Goal: Task Accomplishment & Management: Manage account settings

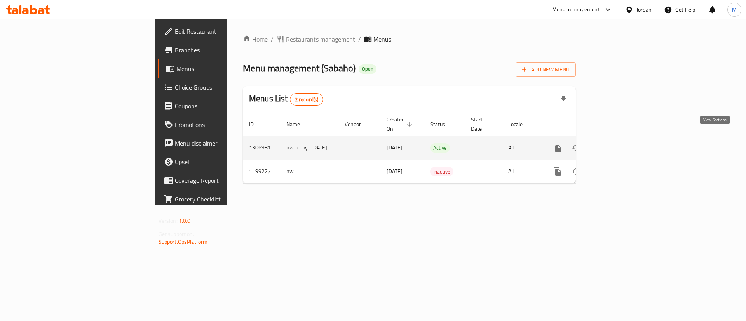
click at [618, 143] on icon "enhanced table" at bounding box center [613, 147] width 9 height 9
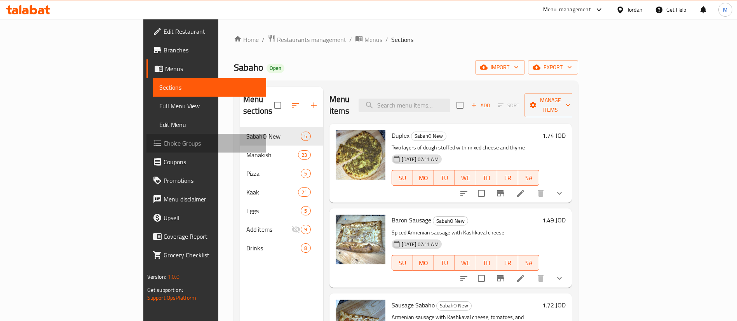
click at [164, 140] on span "Choice Groups" at bounding box center [212, 143] width 97 height 9
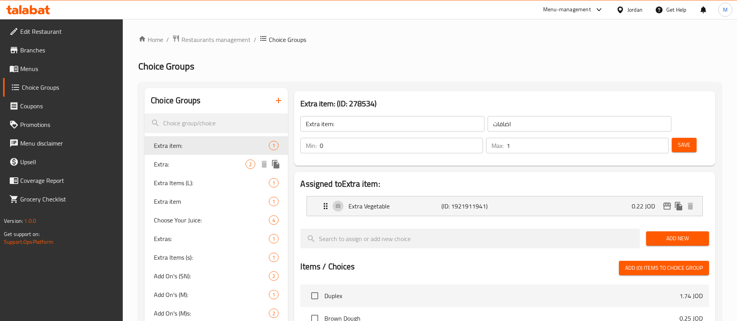
click at [197, 156] on div "Extra: 2" at bounding box center [216, 164] width 143 height 19
type input "Extra:"
type input "اضافة"
type input "2"
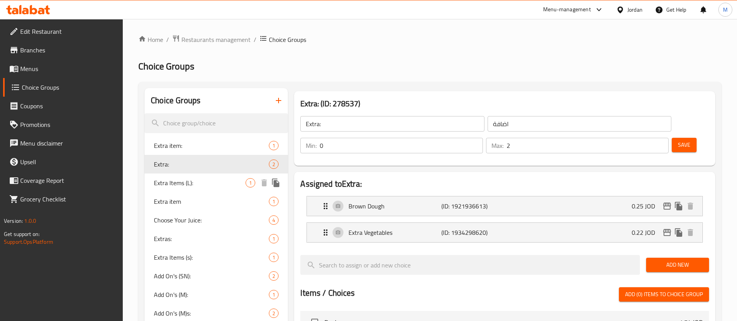
click at [199, 186] on span "Extra Items (L):" at bounding box center [200, 182] width 92 height 9
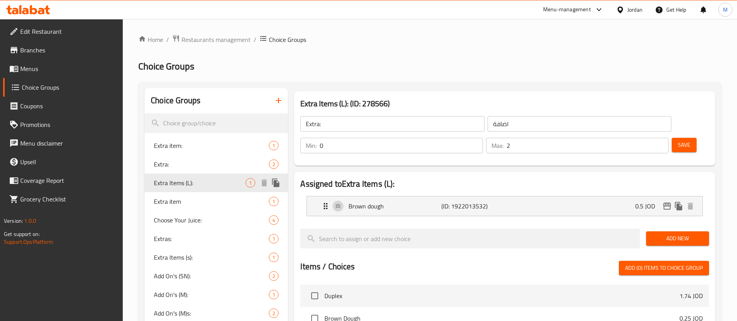
type input "Extra Items (L):"
type input "عناصر إضافية:"
type input "1"
click at [197, 197] on span "Extra item" at bounding box center [200, 201] width 92 height 9
type input "Extra item"
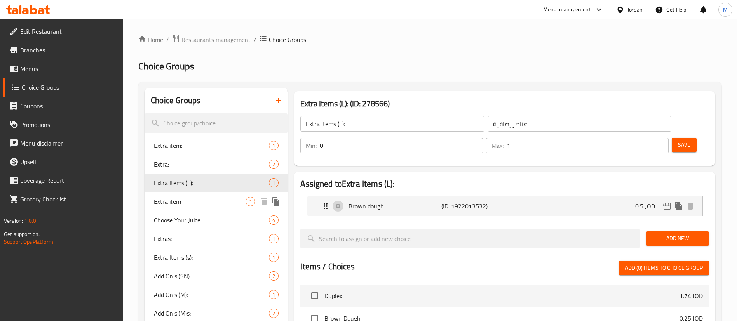
type input "اضافة"
type input "0"
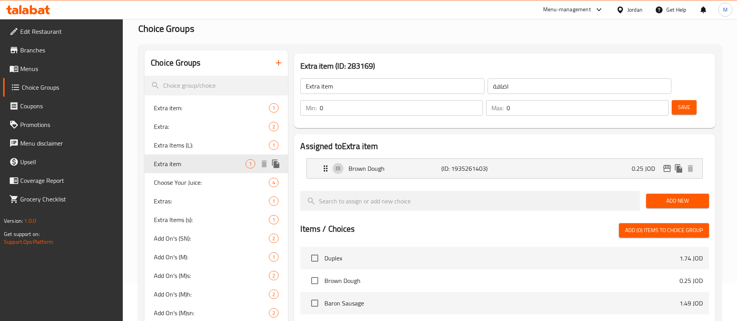
scroll to position [58, 0]
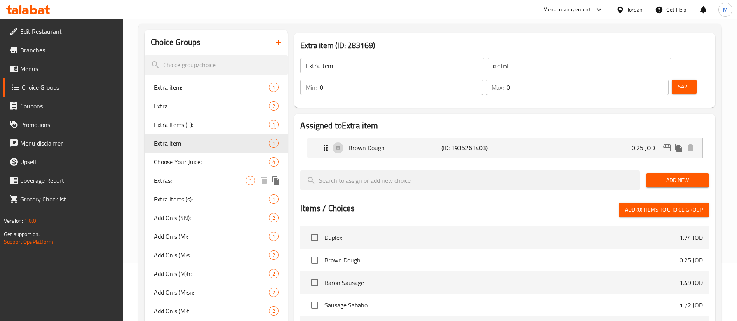
click at [195, 164] on span "Choose Your Juice:" at bounding box center [211, 161] width 115 height 9
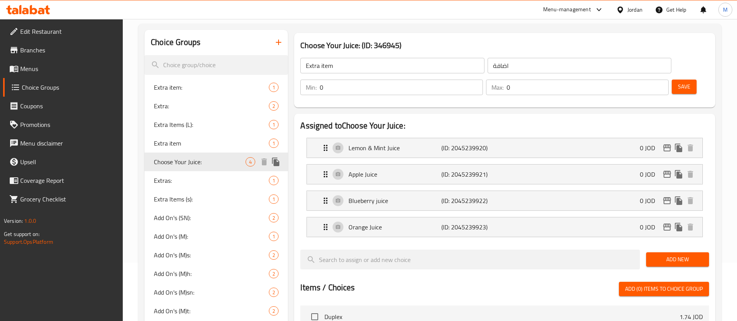
type input "Choose Your Juice:"
type input "اخنيارك للعصير"
type input "1"
click at [192, 180] on span "Extras:" at bounding box center [200, 180] width 92 height 9
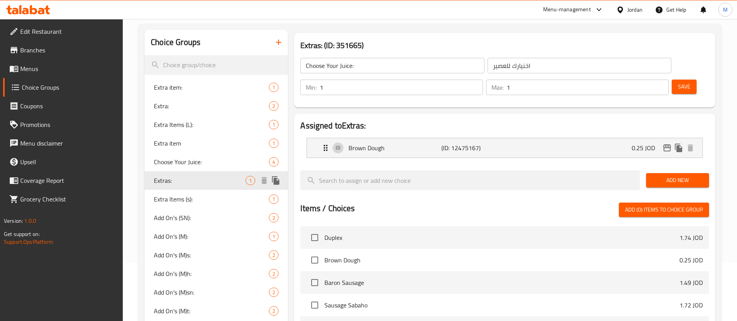
type input "Extras:"
type input "اضافات"
type input "0"
click at [195, 197] on span "Extra Items (s):" at bounding box center [200, 199] width 92 height 9
type input "Extra Items (s):"
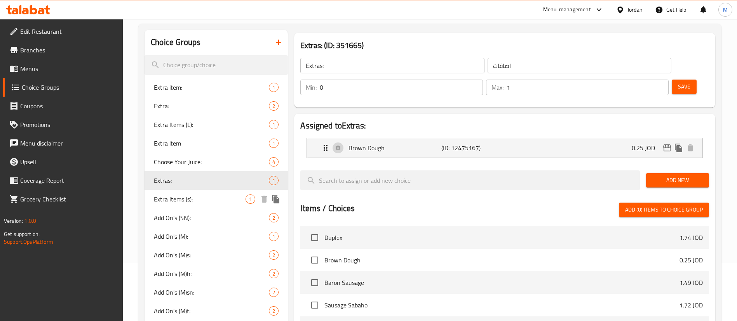
type input "عناصر إضافية (ص):"
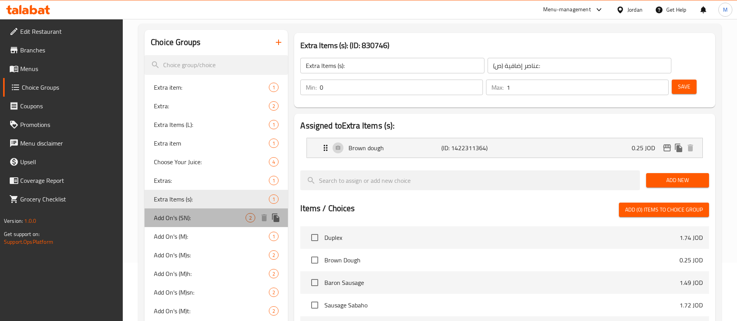
click at [195, 214] on span "Add On's (SN):" at bounding box center [200, 217] width 92 height 9
type input "Add On's (SN):"
type input "الاضافات:"
type input "2"
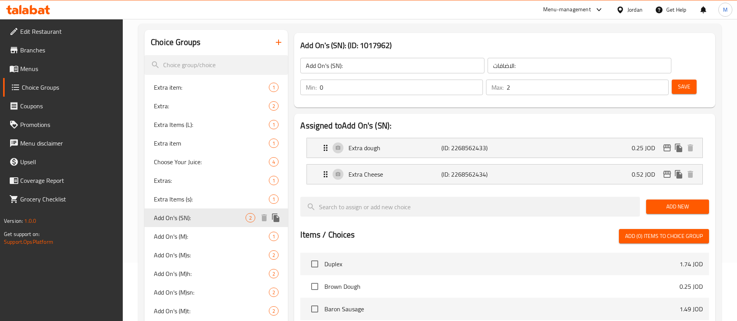
scroll to position [117, 0]
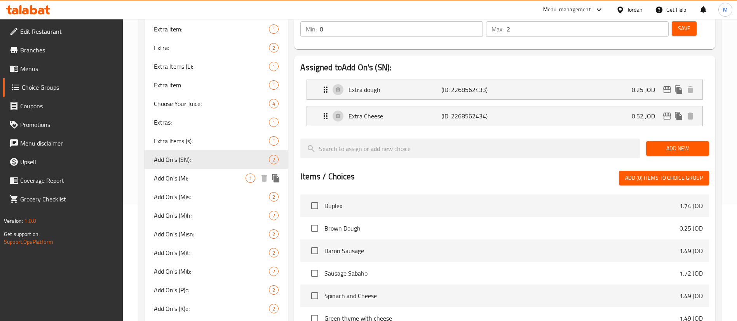
click at [197, 179] on span "Add On's (M):" at bounding box center [200, 178] width 92 height 9
type input "Add On's (M):"
type input "1"
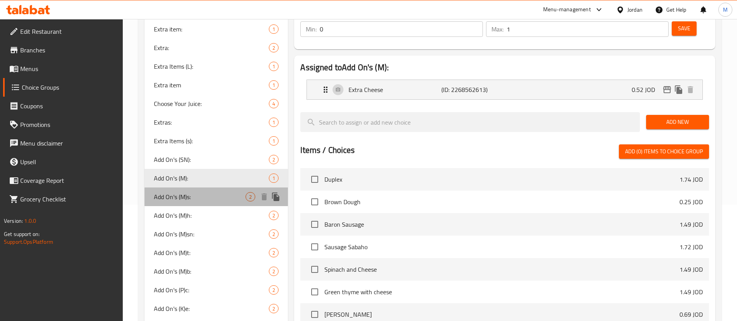
click at [195, 198] on span "Add On's (M)s:" at bounding box center [200, 196] width 92 height 9
type input "Add On's (M)s:"
type input "2"
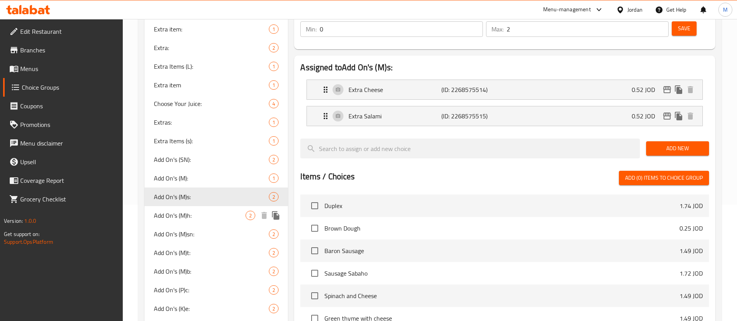
click at [194, 218] on span "Add On's (M)h:" at bounding box center [200, 215] width 92 height 9
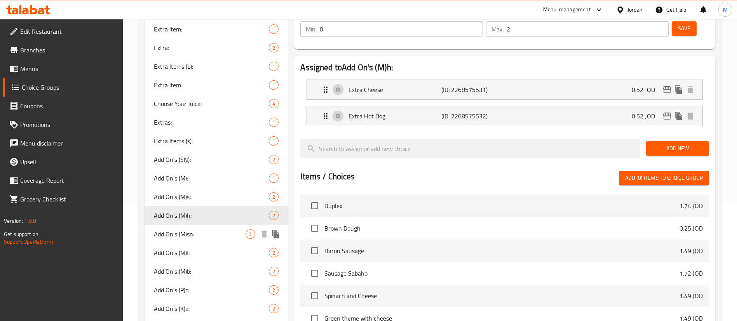
click at [195, 231] on span "Add On's (M)sn:" at bounding box center [200, 234] width 92 height 9
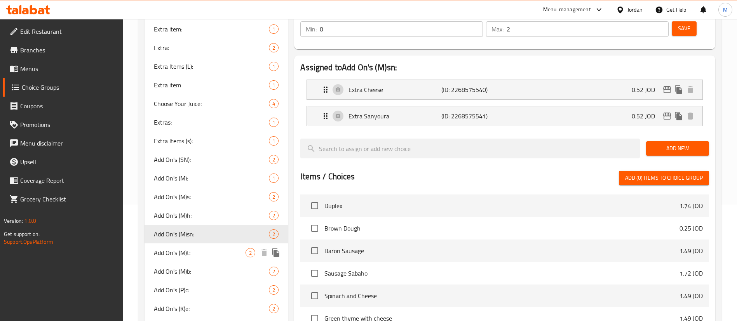
click at [194, 249] on span "Add On's (M)t:" at bounding box center [200, 252] width 92 height 9
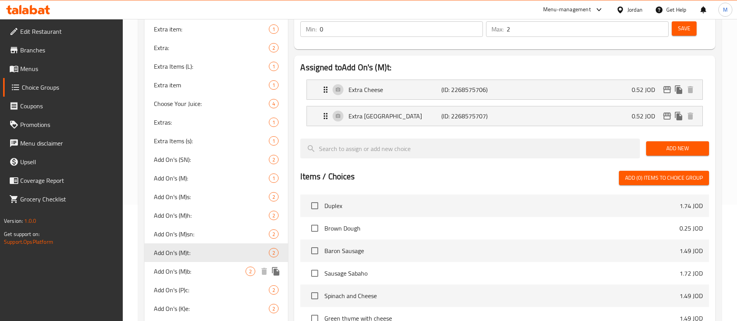
click at [201, 267] on span "Add On's (M)b:" at bounding box center [200, 271] width 92 height 9
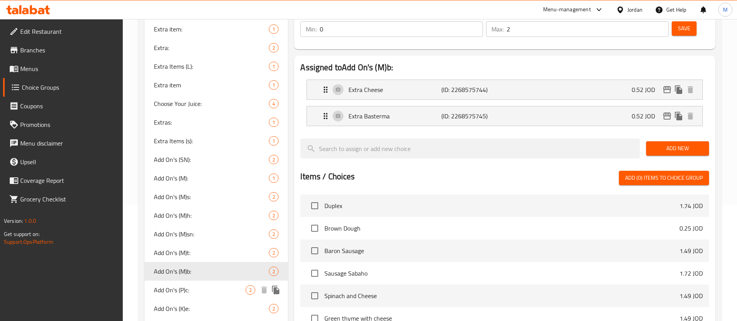
click at [201, 286] on span "Add On's (P)c:" at bounding box center [200, 290] width 92 height 9
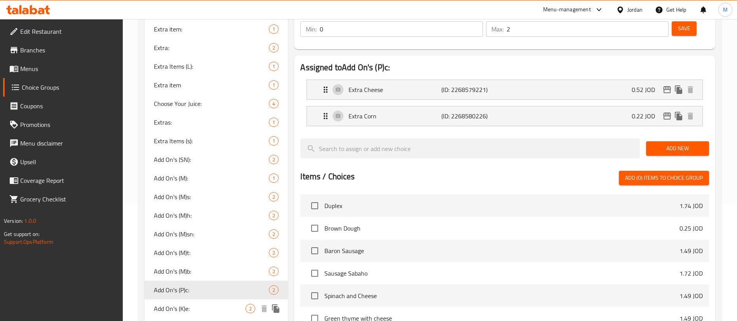
click at [200, 310] on span "Add On's (K)e:" at bounding box center [200, 308] width 92 height 9
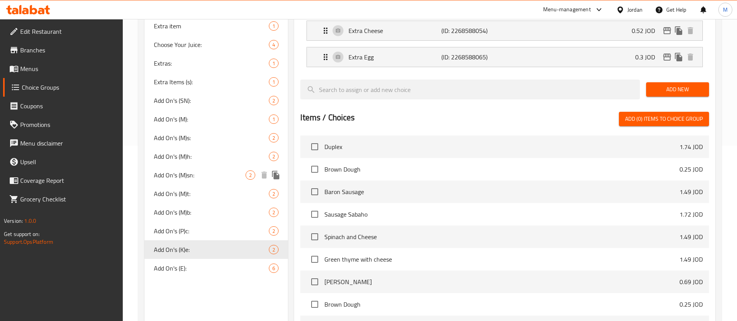
scroll to position [233, 0]
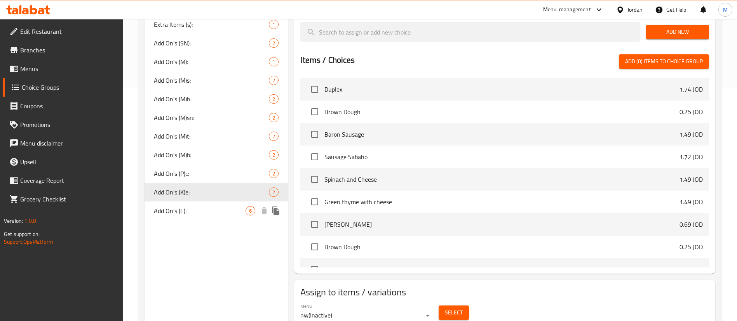
click at [205, 212] on span "Add On's (E):" at bounding box center [200, 210] width 92 height 9
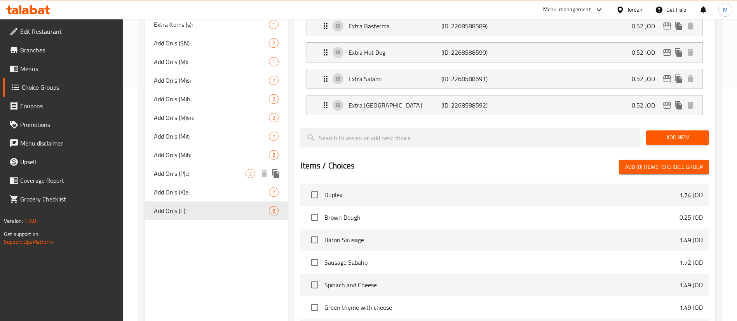
scroll to position [117, 0]
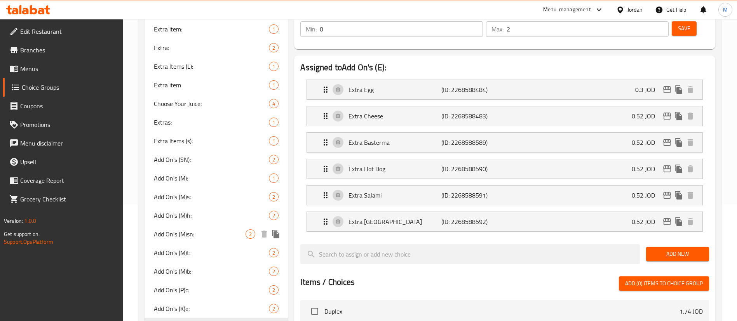
click at [208, 237] on span "Add On's (M)sn:" at bounding box center [200, 234] width 92 height 9
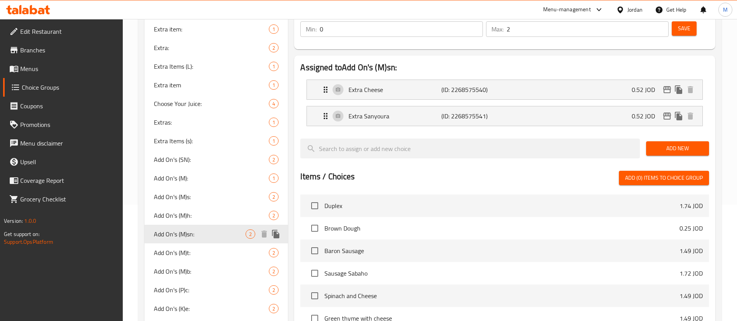
type input "Add On's (M)sn:"
click at [273, 236] on icon "duplicate" at bounding box center [275, 234] width 9 height 9
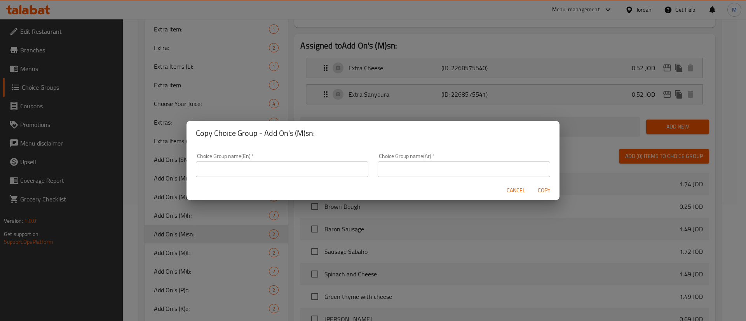
click at [309, 169] on input "text" at bounding box center [282, 170] width 172 height 16
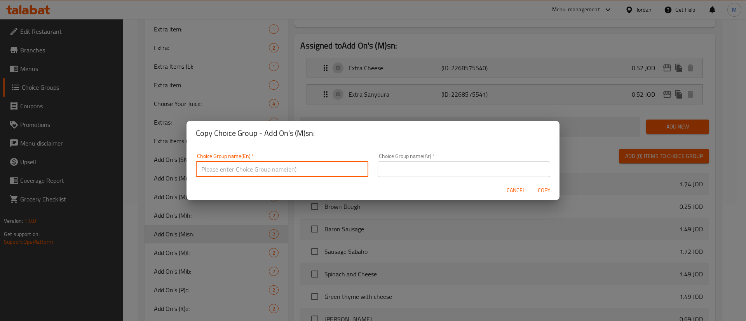
click at [512, 190] on span "Cancel" at bounding box center [516, 191] width 19 height 10
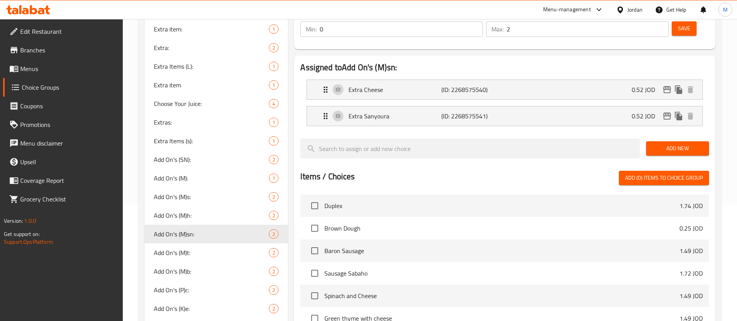
scroll to position [58, 0]
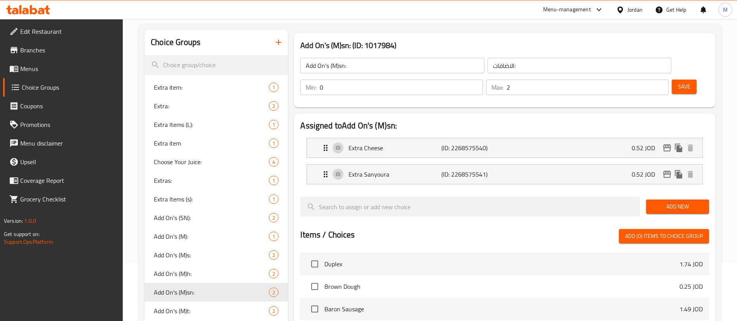
click at [395, 62] on input "Add On's (M)sn:" at bounding box center [392, 66] width 184 height 16
click at [274, 292] on icon "duplicate" at bounding box center [275, 292] width 7 height 9
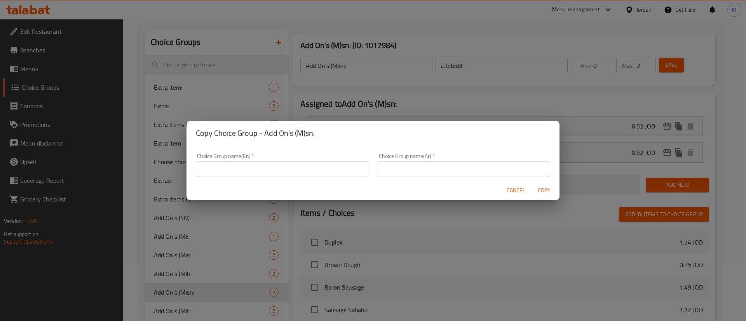
click at [281, 165] on input "text" at bounding box center [282, 170] width 172 height 16
paste input "Add On's (M)sn:"
click at [237, 168] on input "Add On's (M)sn:" at bounding box center [282, 170] width 172 height 16
type input "Add On's (M)ls:"
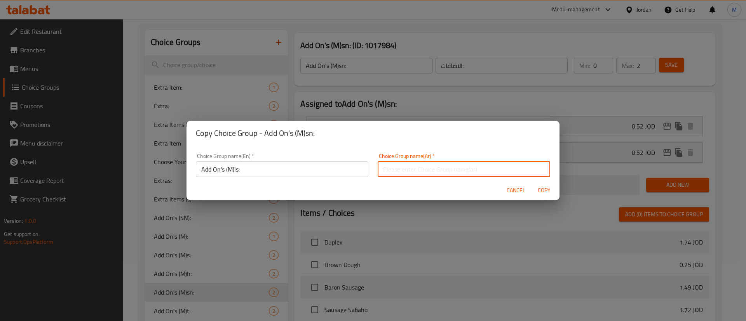
click at [406, 172] on input "text" at bounding box center [464, 170] width 172 height 16
type input "الاضافات:"
click at [539, 190] on span "Copy" at bounding box center [544, 191] width 19 height 10
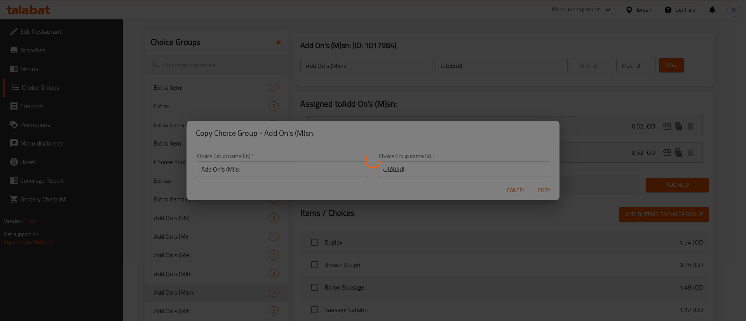
type input "Add On's (M)ls:"
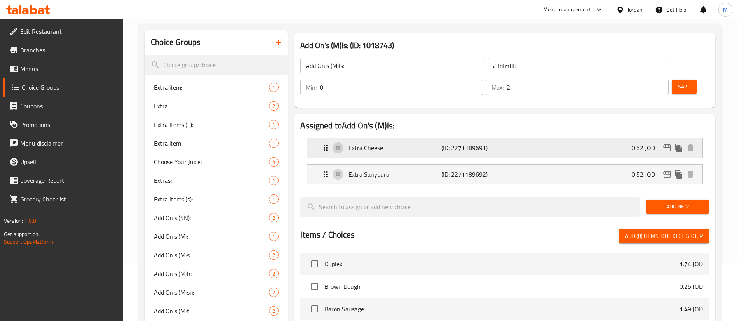
click at [392, 143] on p "Extra Cheese" at bounding box center [394, 147] width 92 height 9
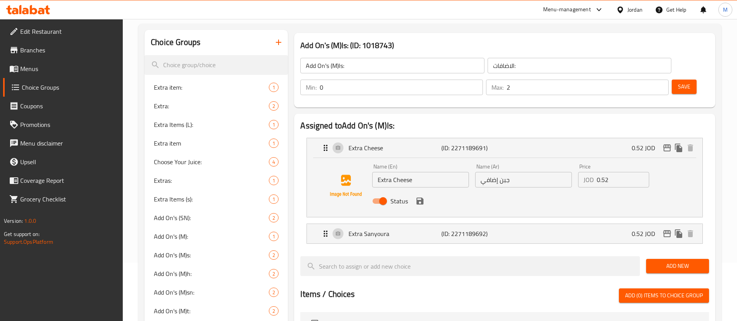
click at [414, 172] on input "Extra Cheese" at bounding box center [420, 180] width 97 height 16
type input "Extra Labanah"
click at [504, 172] on input "جبن إضافي" at bounding box center [523, 180] width 97 height 16
click at [420, 197] on icon "save" at bounding box center [419, 201] width 9 height 9
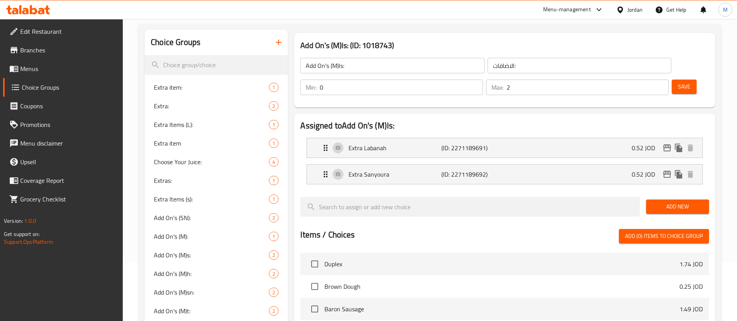
type input "لبنة إضافي"
click at [678, 82] on span "Save" at bounding box center [684, 87] width 12 height 10
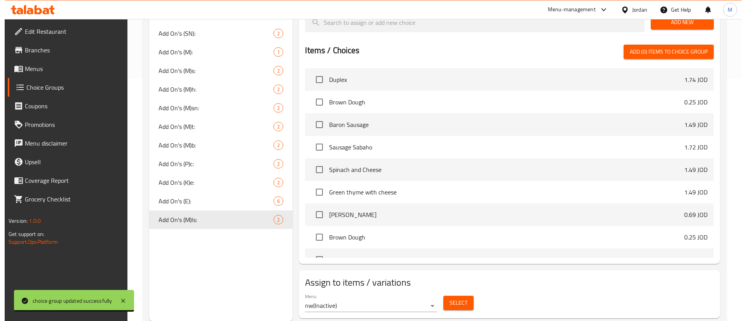
scroll to position [243, 0]
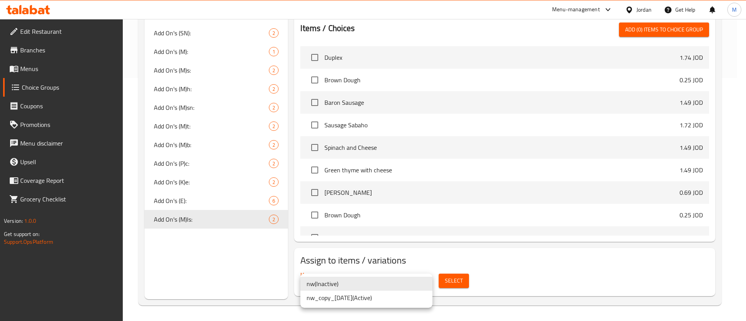
click at [385, 299] on li "nw_copy_[DATE] ( Active )" at bounding box center [366, 298] width 132 height 14
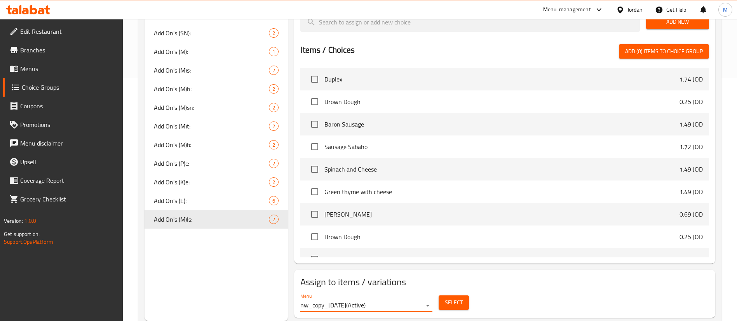
click at [451, 298] on span "Select" at bounding box center [454, 303] width 18 height 10
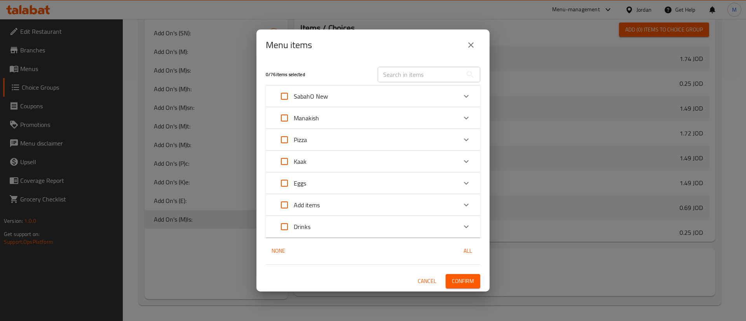
click at [350, 116] on div "Manakish" at bounding box center [366, 118] width 182 height 19
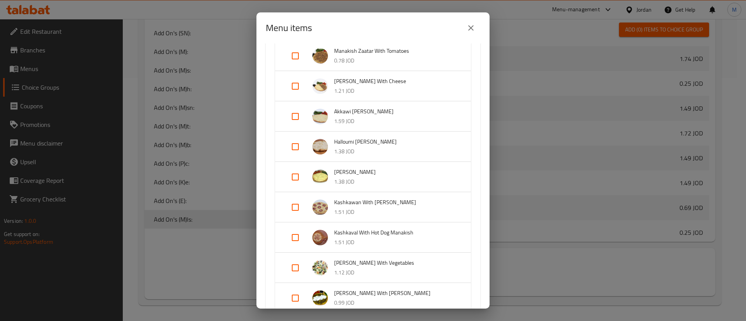
scroll to position [175, 0]
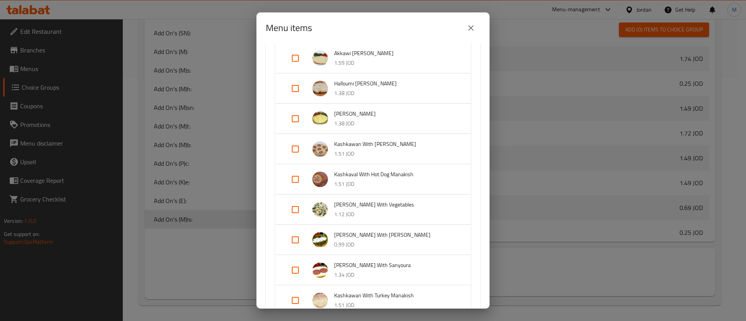
click at [293, 272] on input "Expand" at bounding box center [295, 270] width 19 height 19
checkbox input "true"
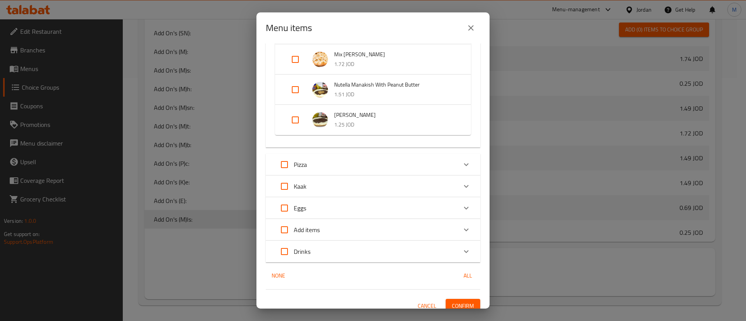
scroll to position [709, 0]
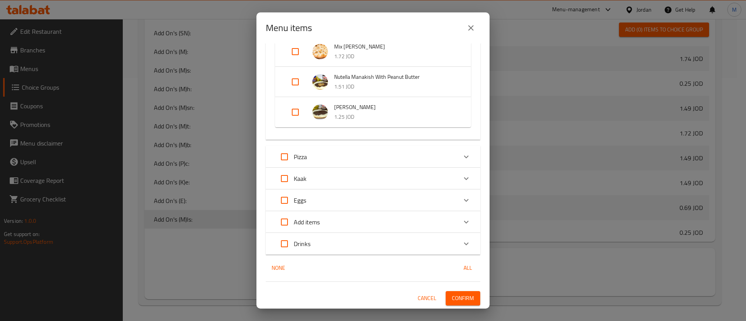
click at [355, 180] on div "Kaak" at bounding box center [366, 178] width 182 height 19
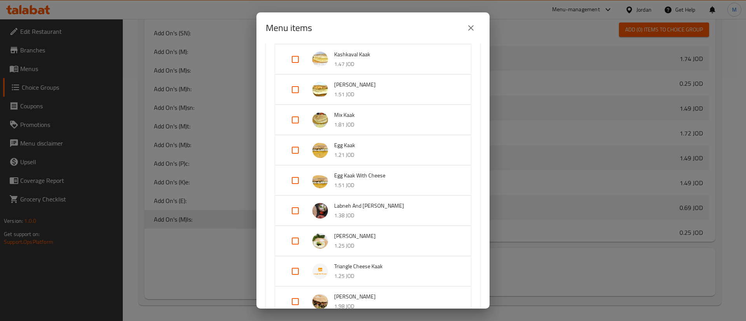
scroll to position [1059, 0]
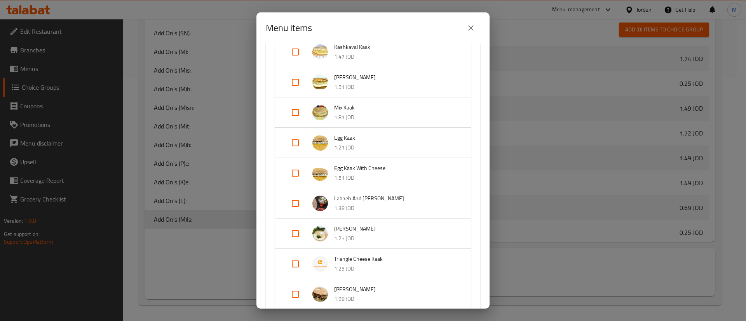
click at [298, 204] on input "Expand" at bounding box center [295, 203] width 19 height 19
checkbox input "true"
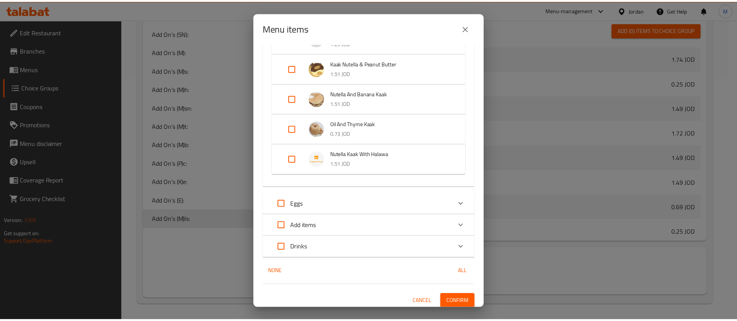
scroll to position [1391, 0]
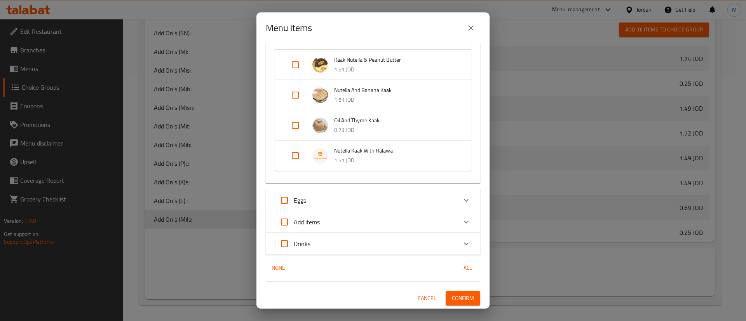
click at [465, 295] on span "Confirm" at bounding box center [463, 299] width 22 height 10
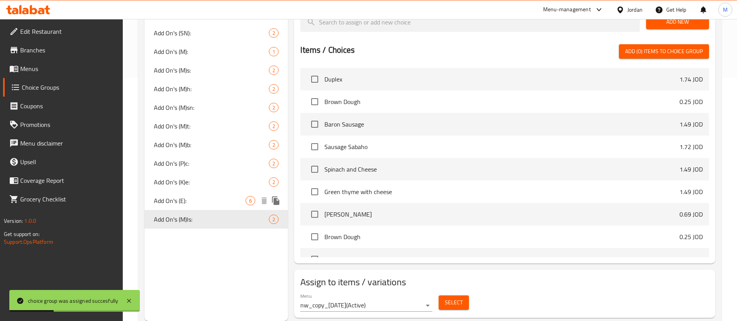
click at [204, 208] on div "Add On's (E): 6" at bounding box center [216, 201] width 143 height 19
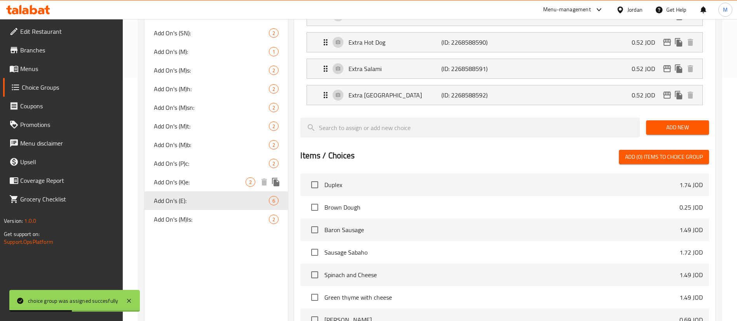
click at [205, 185] on span "Add On's (K)e:" at bounding box center [200, 182] width 92 height 9
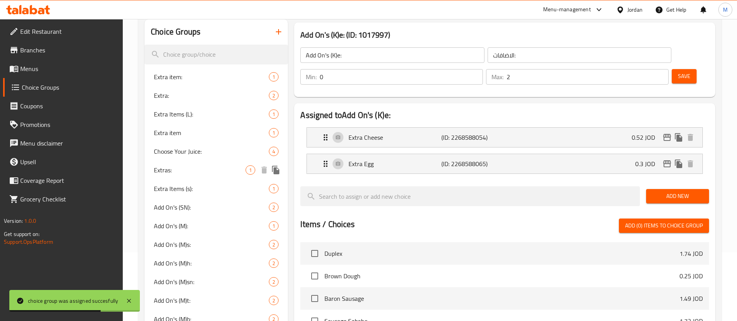
scroll to position [68, 0]
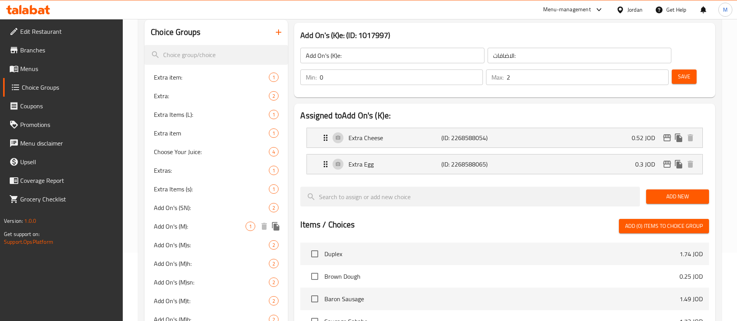
click at [213, 222] on span "Add On's (M):" at bounding box center [200, 226] width 92 height 9
type input "Add On's (M):"
type input "1"
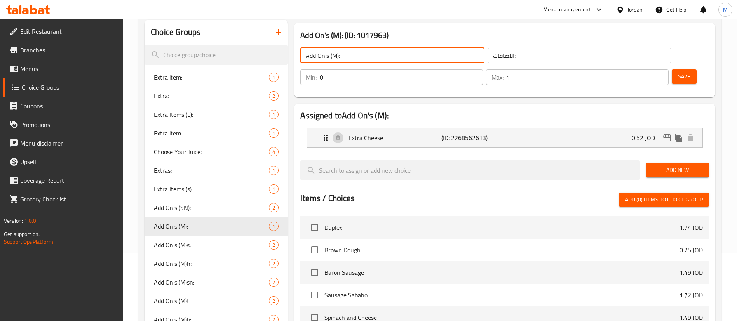
click at [354, 57] on input "Add On's (M):" at bounding box center [392, 56] width 184 height 16
click at [275, 35] on icon "button" at bounding box center [278, 32] width 9 height 9
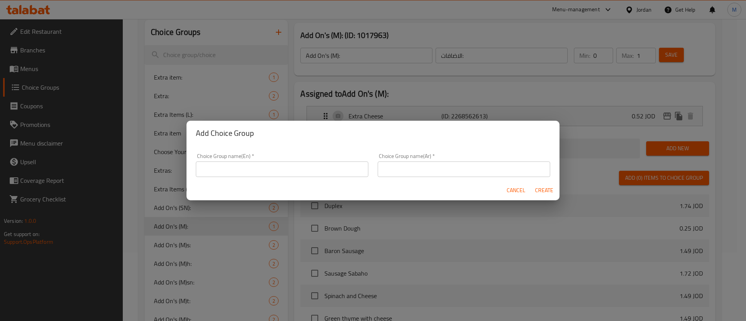
click at [262, 172] on input "text" at bounding box center [282, 170] width 172 height 16
paste input "Add On's (M):"
click at [230, 169] on input "Add On's (M):" at bounding box center [282, 170] width 172 height 16
click at [230, 168] on input "Add On's (M):" at bounding box center [282, 170] width 172 height 16
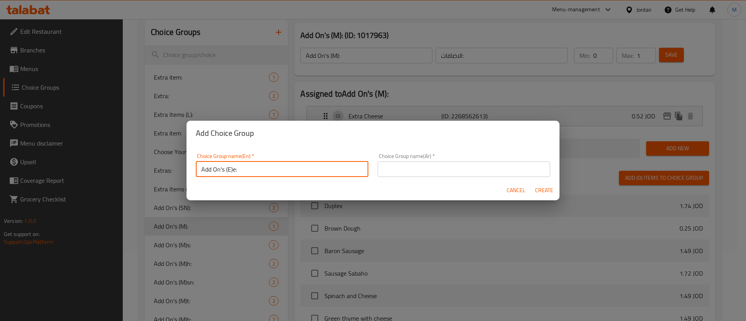
type input "Add On's (E)e:"
click at [399, 164] on input "text" at bounding box center [464, 170] width 172 height 16
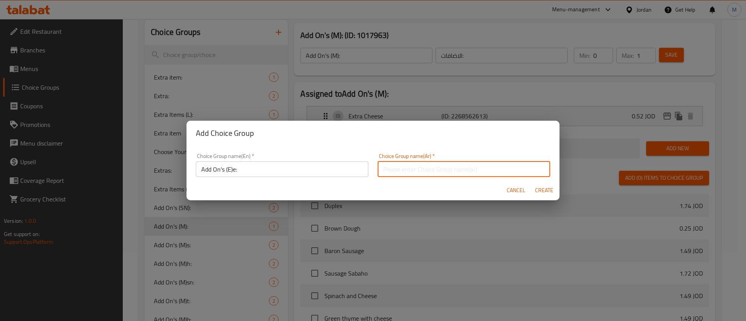
type input "الاضافات:"
click at [539, 192] on span "Create" at bounding box center [544, 191] width 19 height 10
type input "Add On's (E)e:"
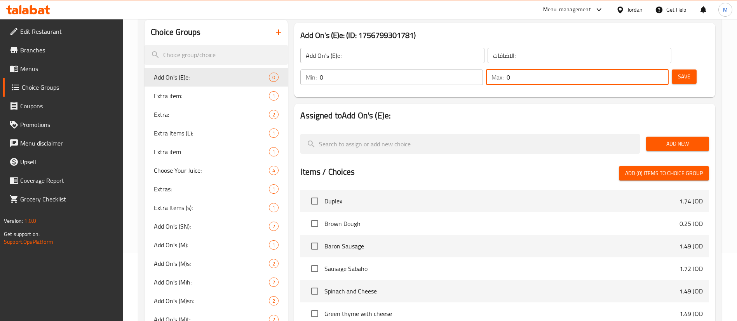
click at [638, 70] on input "0" at bounding box center [588, 78] width 162 height 16
type input "1"
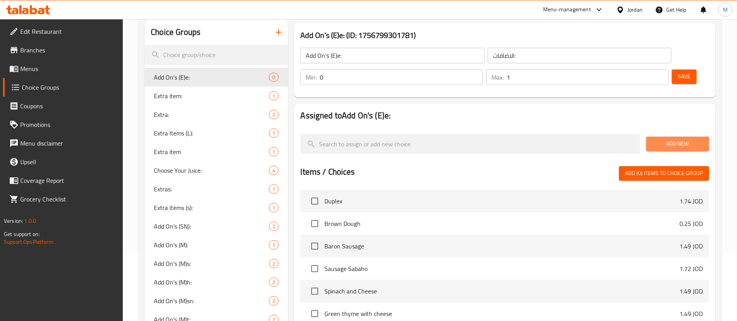
click at [692, 139] on span "Add New" at bounding box center [677, 144] width 50 height 10
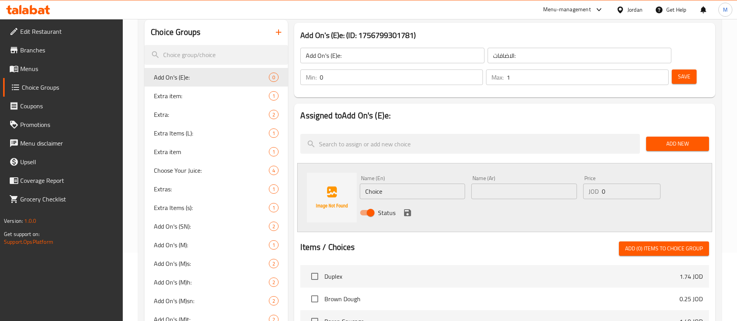
click at [426, 184] on input "Choice" at bounding box center [412, 192] width 105 height 16
click at [426, 184] on input "Extra 1 Egg" at bounding box center [412, 192] width 105 height 16
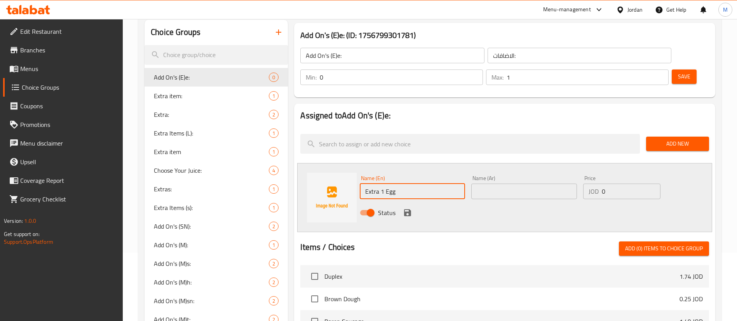
type input "Extra 1 Egg"
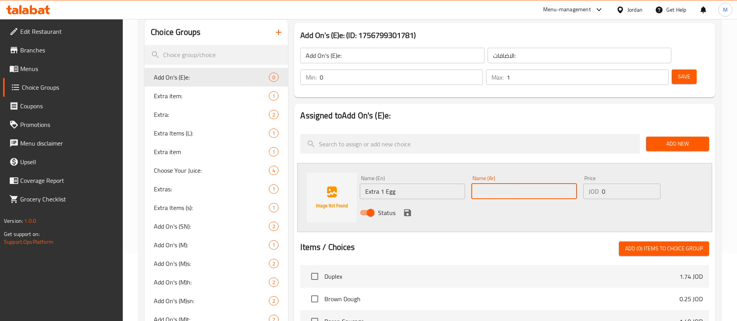
click at [507, 184] on input "text" at bounding box center [523, 192] width 105 height 16
paste input "1 بيضة إضافية"
type input "1 بيضة إضافية"
click at [608, 184] on input "0" at bounding box center [631, 192] width 59 height 16
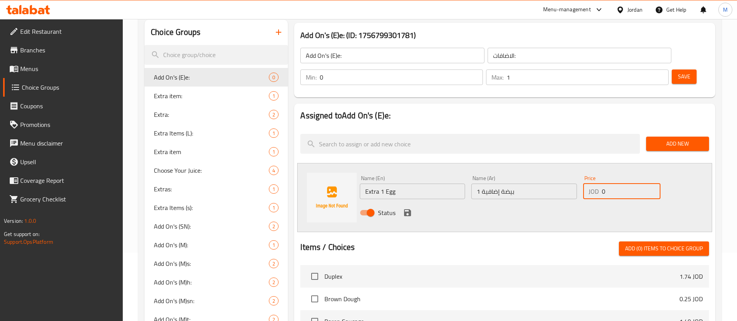
click at [608, 184] on input "0" at bounding box center [631, 192] width 59 height 16
type input "0.3"
click at [584, 202] on div "Status" at bounding box center [524, 212] width 334 height 21
click at [409, 209] on icon "save" at bounding box center [407, 212] width 7 height 7
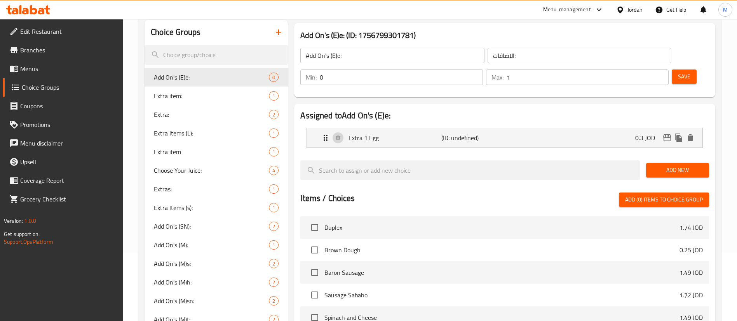
click at [678, 72] on span "Save" at bounding box center [684, 77] width 12 height 10
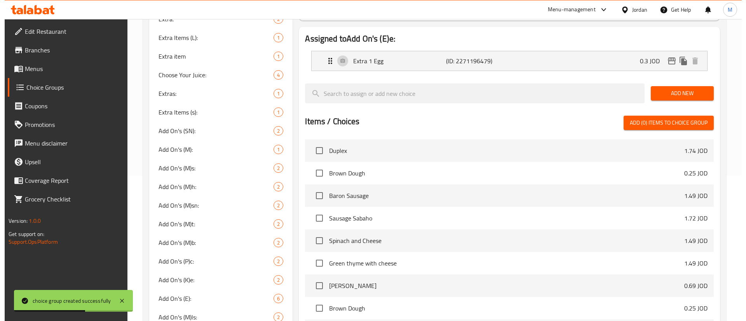
scroll to position [217, 0]
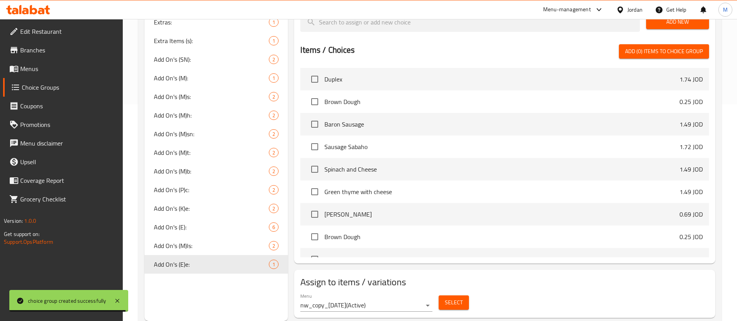
click at [451, 298] on span "Select" at bounding box center [454, 303] width 18 height 10
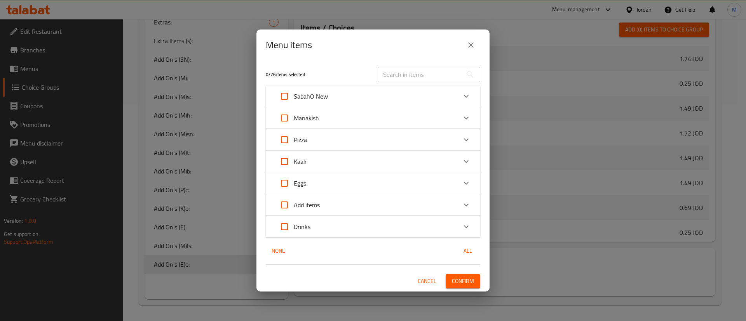
click at [351, 181] on div "Eggs" at bounding box center [366, 183] width 182 height 19
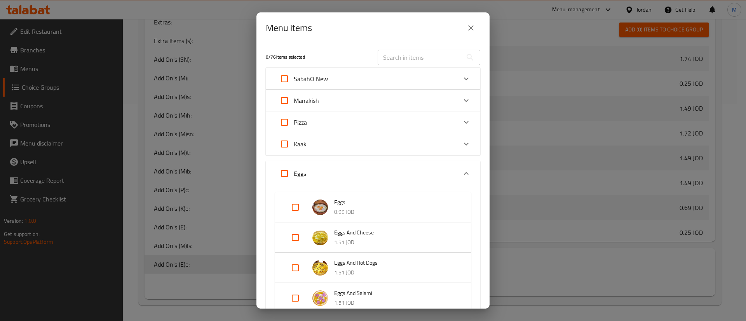
click at [321, 142] on div "Kaak" at bounding box center [366, 144] width 182 height 19
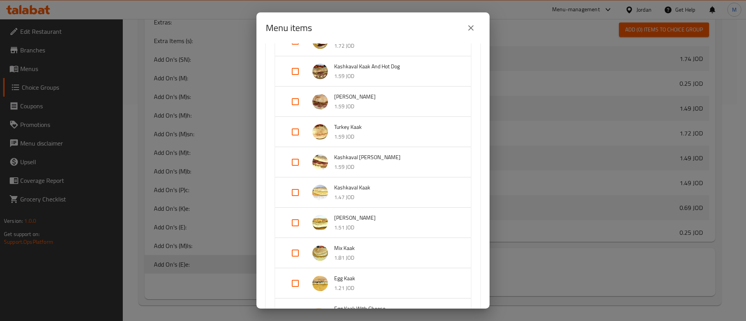
scroll to position [233, 0]
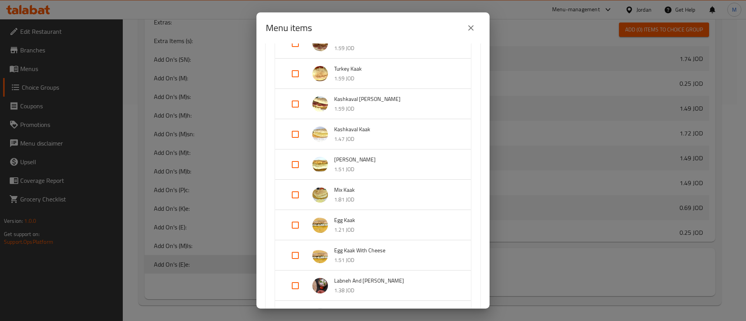
click at [292, 225] on input "Expand" at bounding box center [295, 225] width 19 height 19
checkbox input "true"
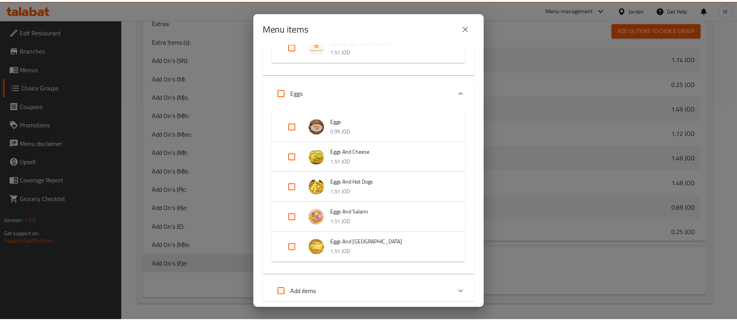
scroll to position [828, 0]
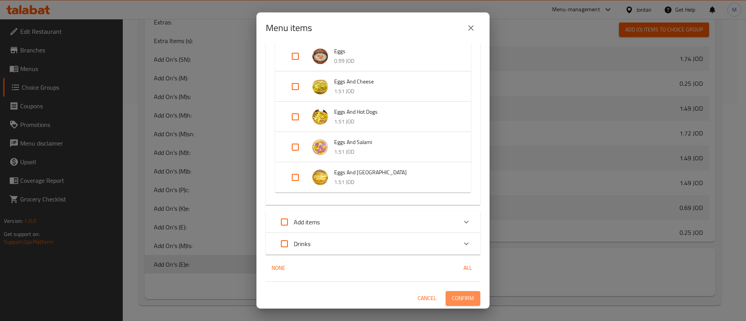
click at [463, 294] on span "Confirm" at bounding box center [463, 299] width 22 height 10
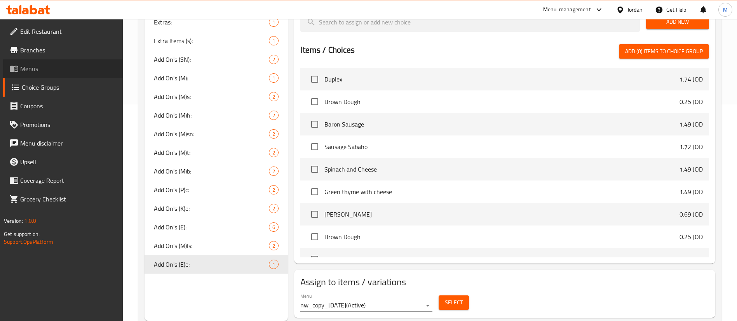
click at [55, 70] on span "Menus" at bounding box center [68, 68] width 97 height 9
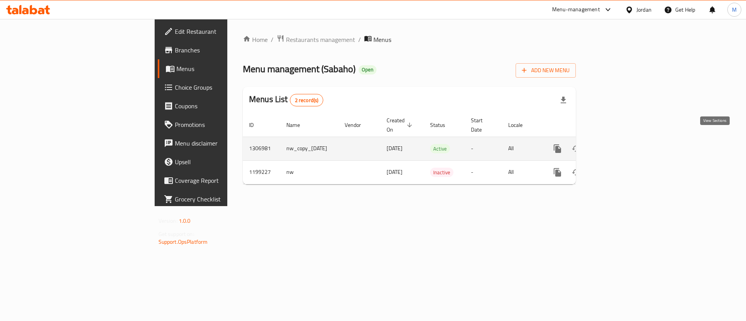
click at [618, 144] on icon "enhanced table" at bounding box center [613, 148] width 9 height 9
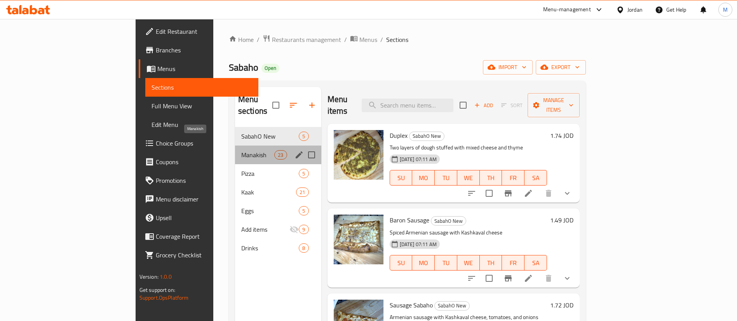
click at [241, 150] on span "Manakish" at bounding box center [257, 154] width 33 height 9
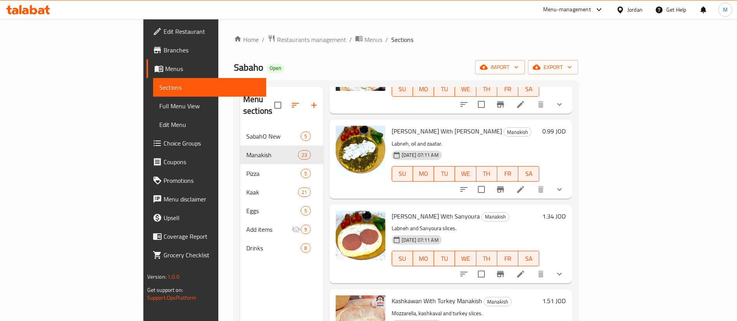
scroll to position [816, 0]
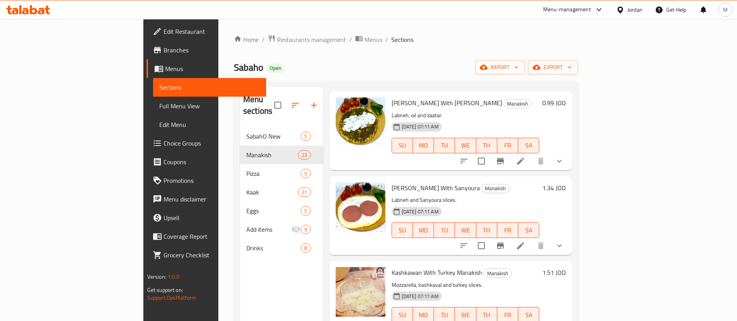
click at [564, 241] on icon "show more" at bounding box center [559, 245] width 9 height 9
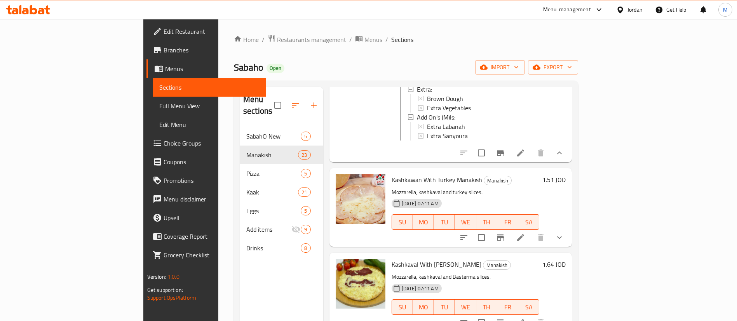
scroll to position [991, 0]
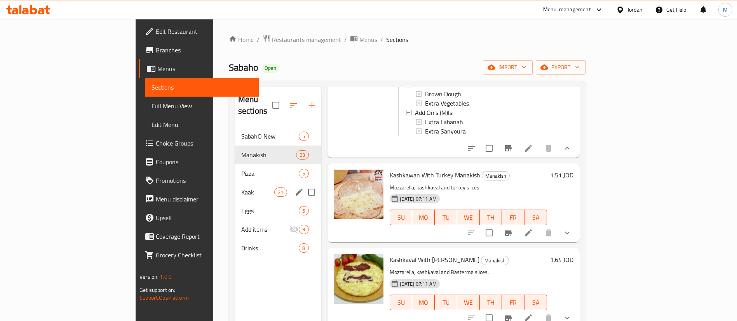
click at [241, 188] on span "Kaak" at bounding box center [257, 192] width 33 height 9
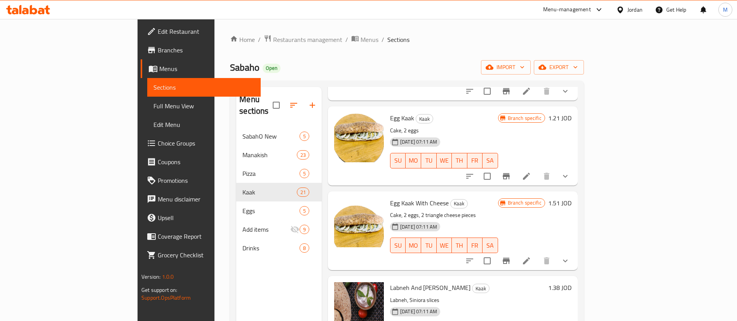
scroll to position [757, 0]
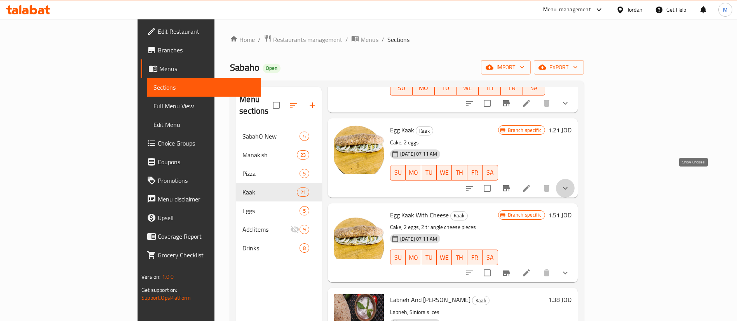
click at [570, 184] on icon "show more" at bounding box center [565, 188] width 9 height 9
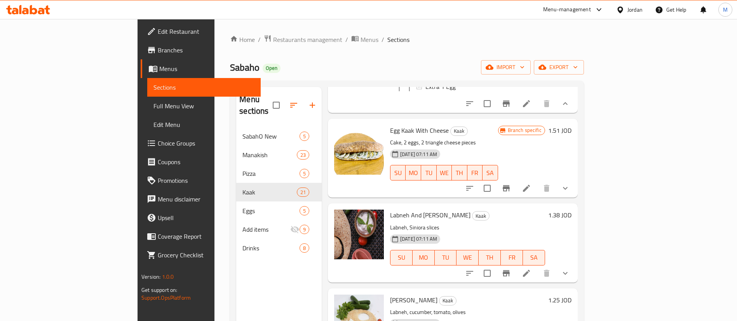
scroll to position [932, 0]
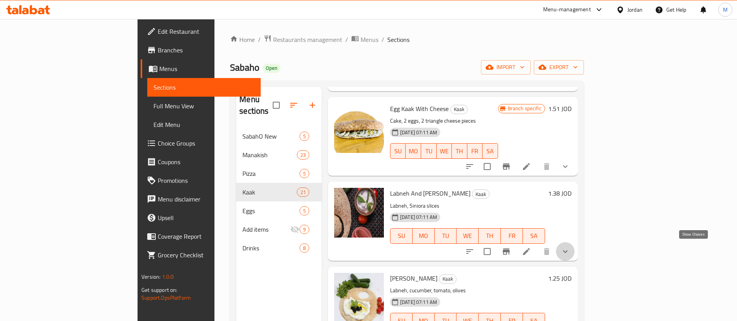
click at [570, 247] on icon "show more" at bounding box center [565, 251] width 9 height 9
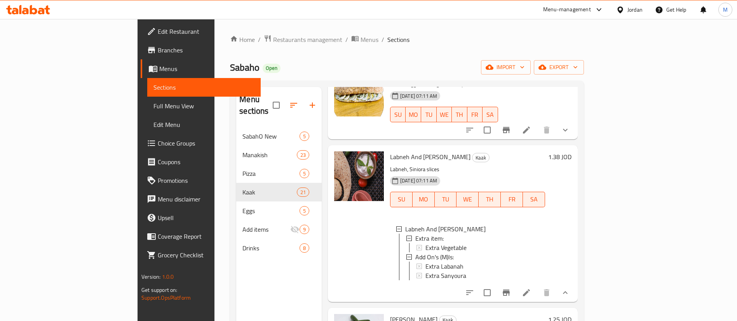
scroll to position [991, 0]
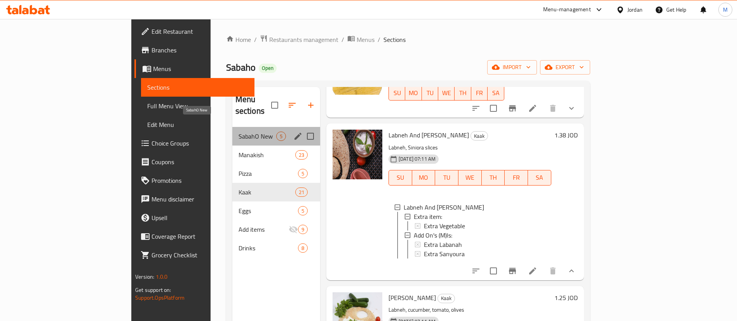
click at [239, 132] on span "SabahO New" at bounding box center [258, 136] width 38 height 9
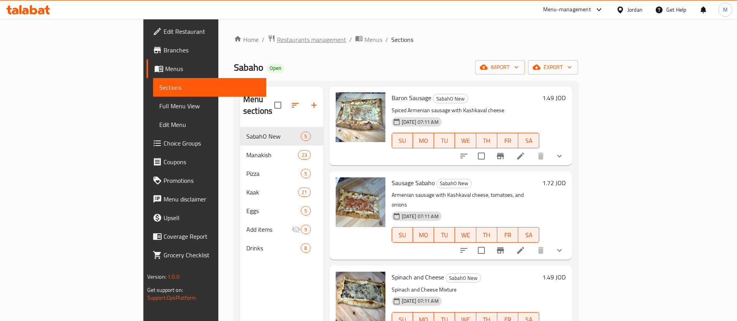
click at [277, 39] on span "Restaurants management" at bounding box center [311, 39] width 69 height 9
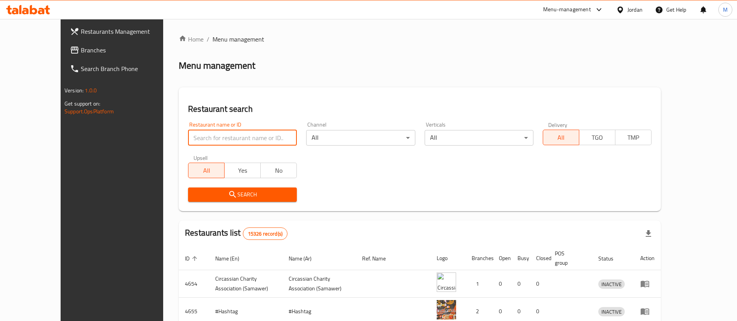
click at [273, 133] on input "search" at bounding box center [242, 138] width 109 height 16
click button "Search" at bounding box center [242, 195] width 109 height 14
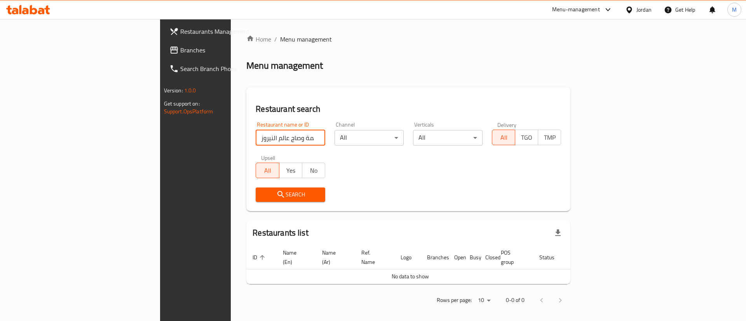
click at [256, 138] on input "ملحمة وصاج عالم النيروز" at bounding box center [291, 138] width 70 height 16
click at [256, 139] on input "وصاج عالم النيروز" at bounding box center [291, 138] width 70 height 16
click button "Search" at bounding box center [291, 195] width 70 height 14
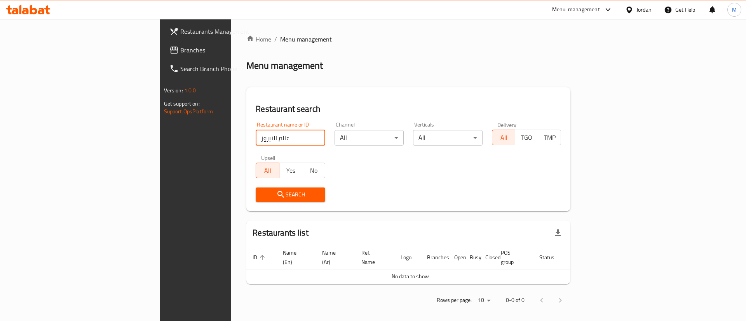
click at [256, 138] on input "عالم النيروز" at bounding box center [291, 138] width 70 height 16
type input "النيروز"
click button "Search" at bounding box center [291, 195] width 70 height 14
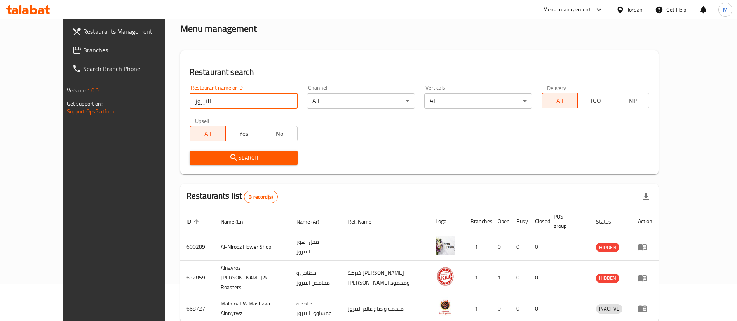
scroll to position [65, 0]
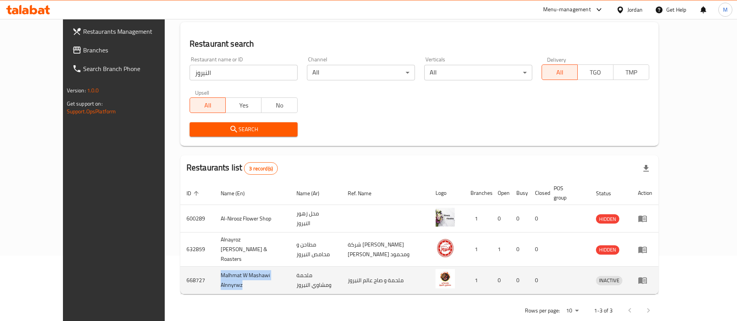
drag, startPoint x: 177, startPoint y: 269, endPoint x: 251, endPoint y: 268, distance: 74.2
click at [251, 268] on td "Malhmat W Mashawi Alnnyrwz" at bounding box center [252, 281] width 76 height 28
copy td "Malhmat W Mashawi Alnnyrwz"
click at [180, 267] on td "668727" at bounding box center [197, 281] width 34 height 28
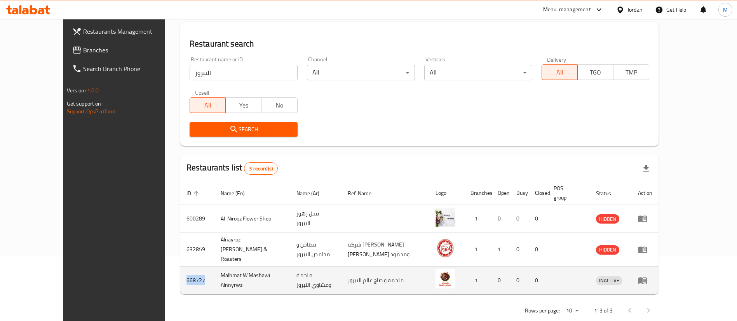
copy td "668727"
click at [231, 267] on td "Malhmat W Mashawi Alnnyrwz" at bounding box center [252, 281] width 76 height 28
copy td "Malhmat W Mashawi Alnnyrwz"
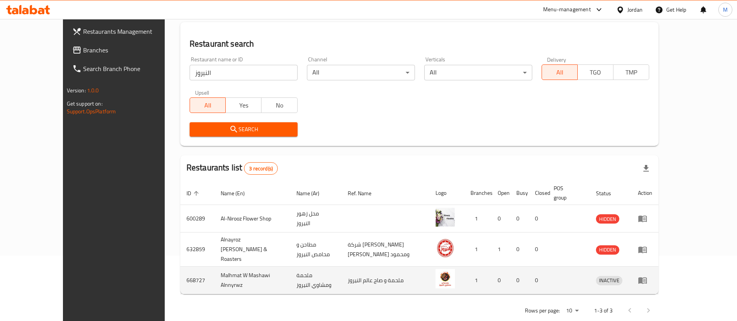
click at [180, 267] on td "668727" at bounding box center [197, 281] width 34 height 28
copy td "668727"
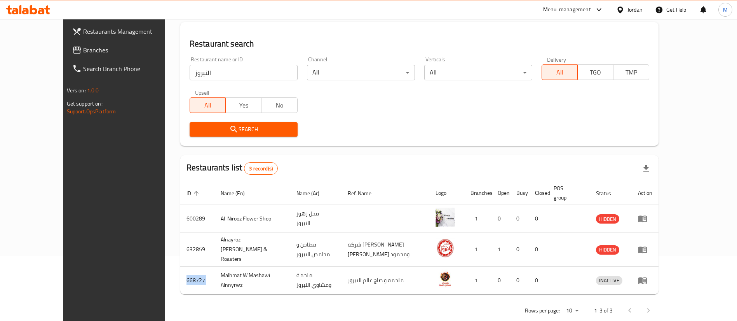
scroll to position [0, 0]
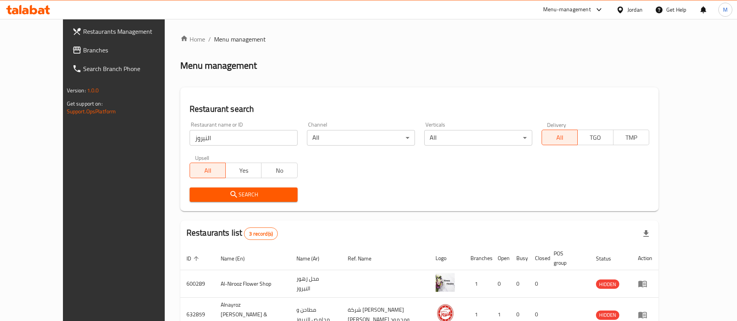
click at [568, 11] on div "Menu-management" at bounding box center [567, 9] width 48 height 9
click at [545, 52] on div "Agent Campaigns Center" at bounding box center [523, 52] width 59 height 9
